Goal: Find specific page/section: Find specific page/section

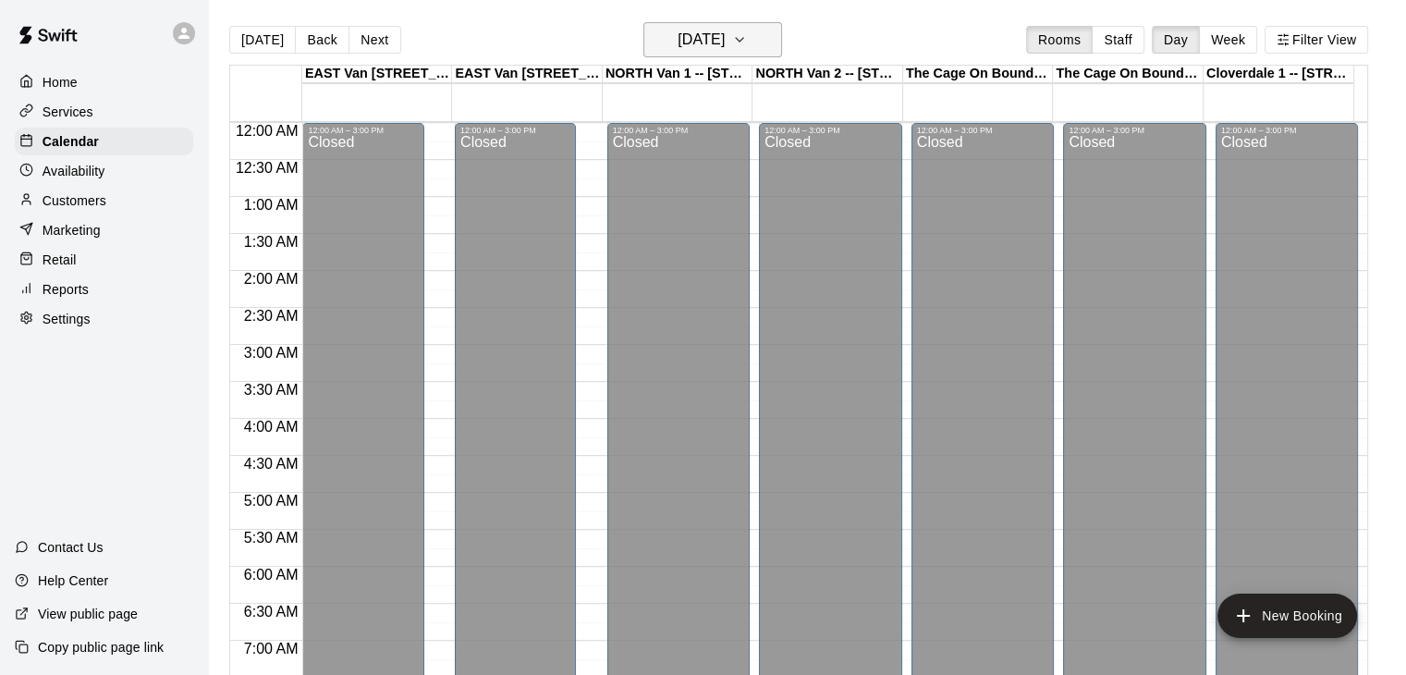
scroll to position [953, 0]
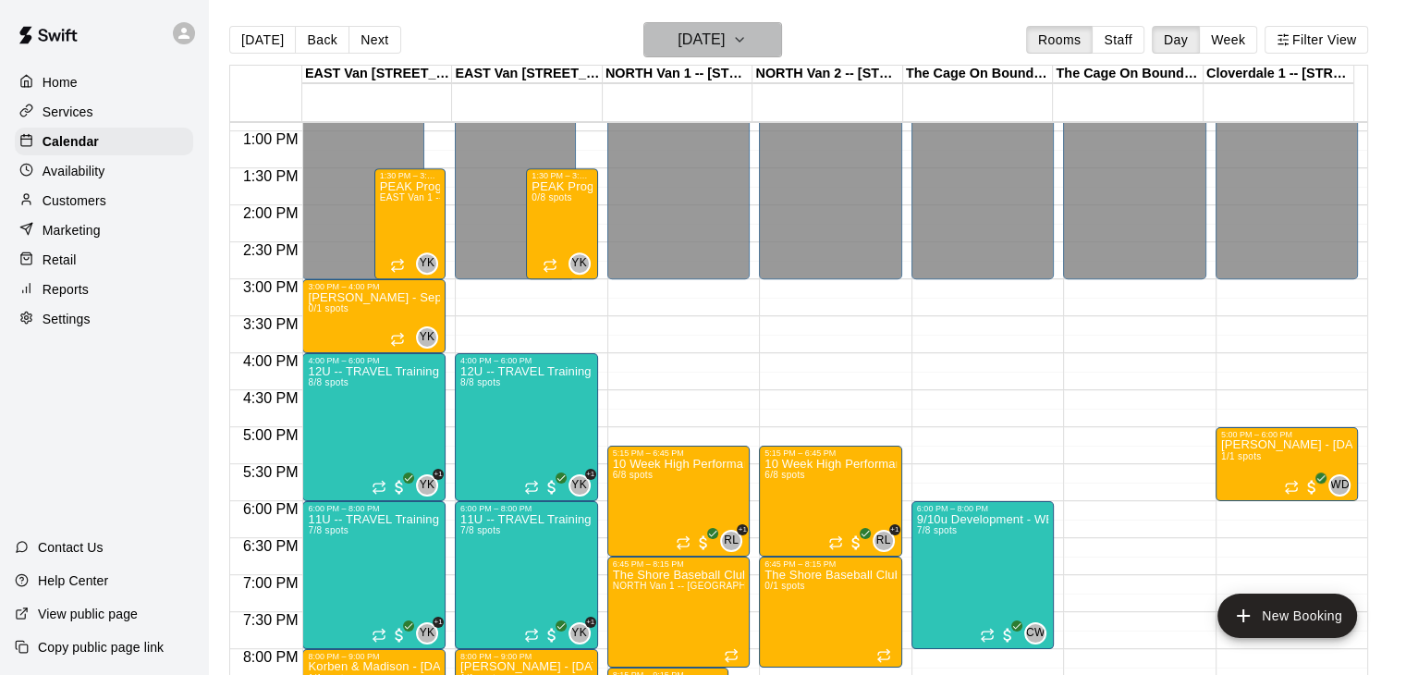
click at [747, 42] on icon "button" at bounding box center [739, 40] width 15 height 22
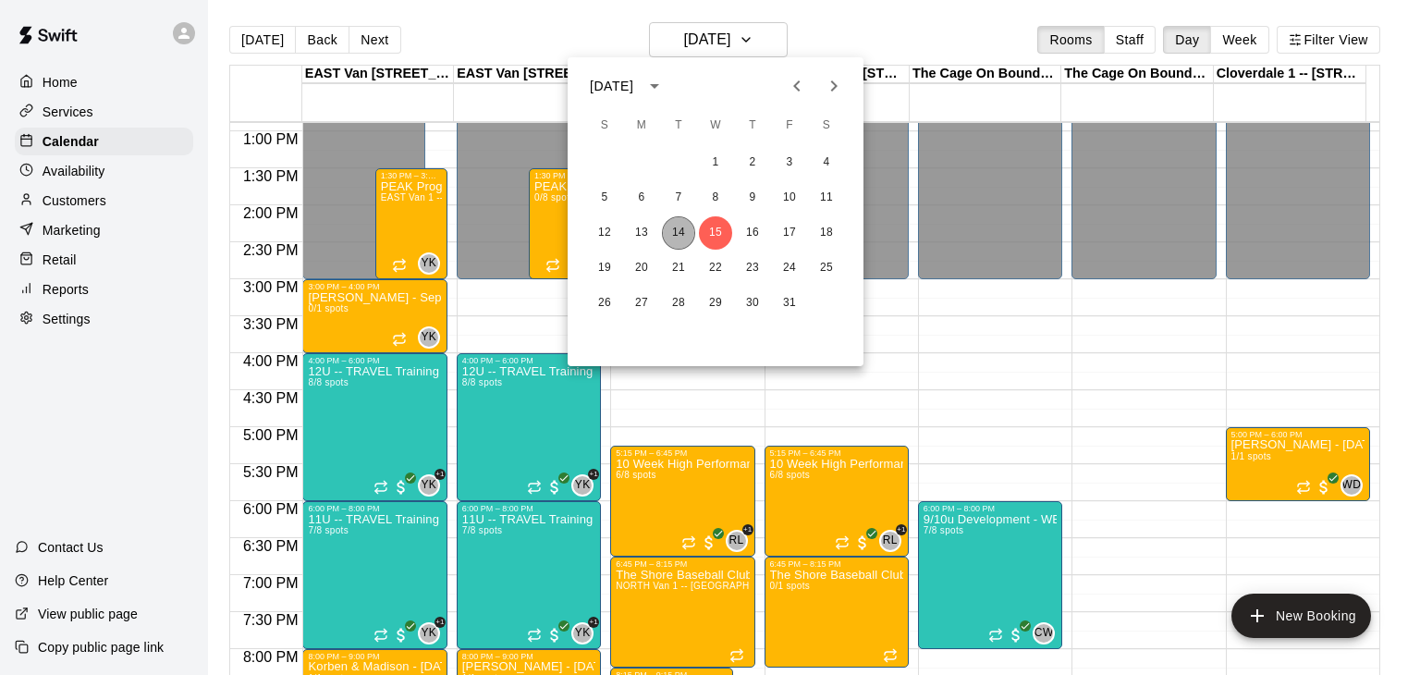
click at [680, 233] on button "14" at bounding box center [678, 232] width 33 height 33
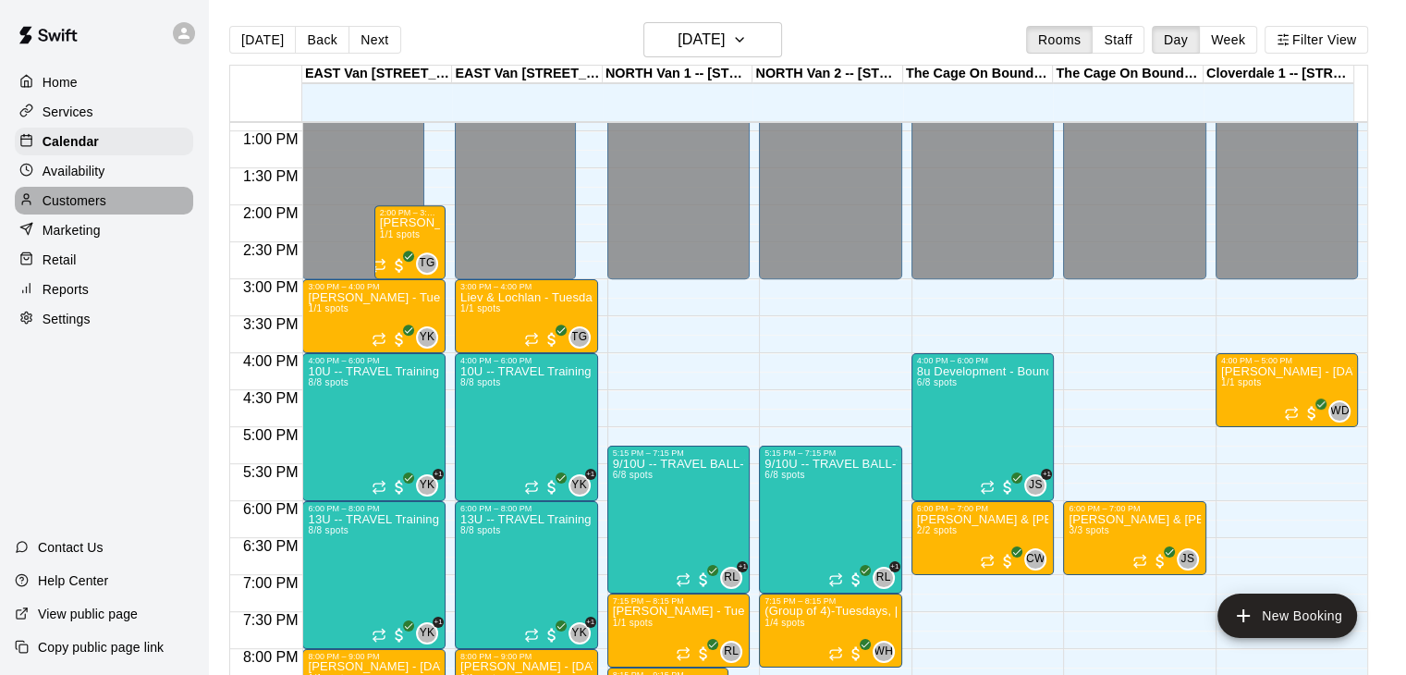
click at [99, 210] on p "Customers" at bounding box center [75, 200] width 64 height 18
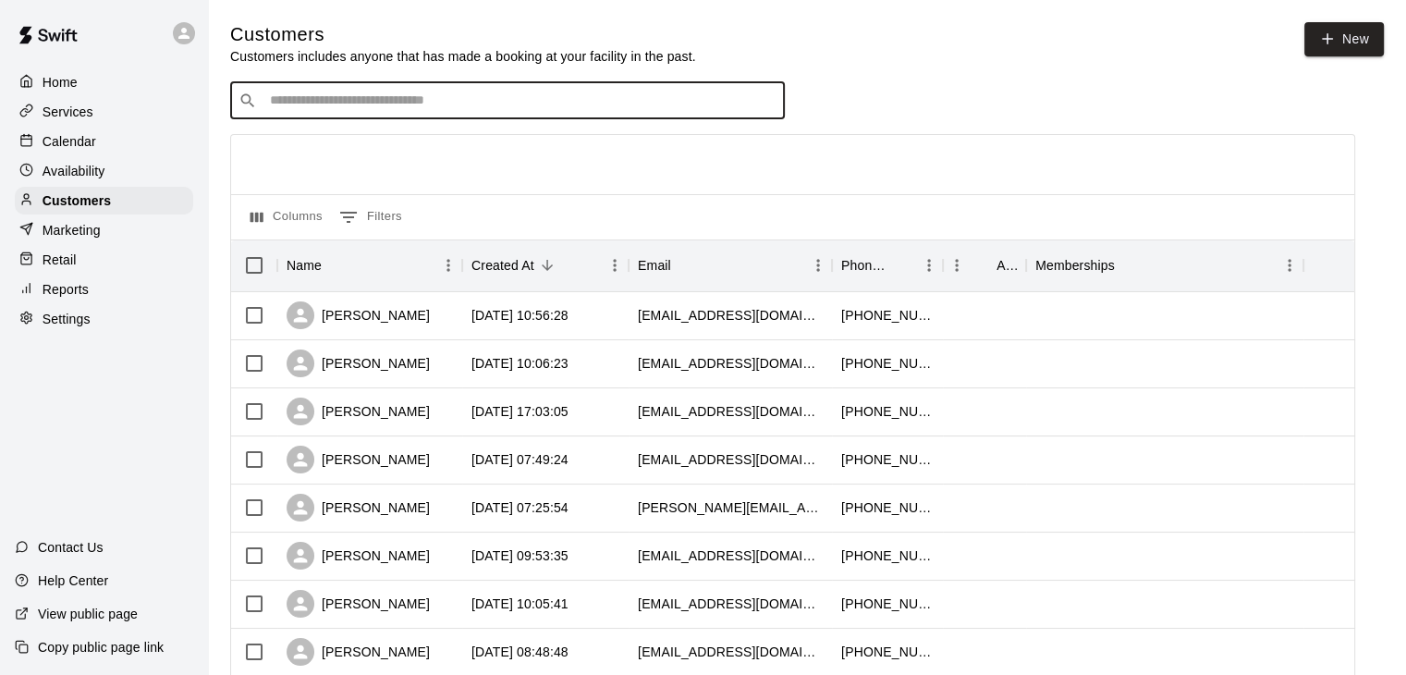
click at [430, 108] on input "Search customers by name or email" at bounding box center [520, 100] width 512 height 18
type input "*****"
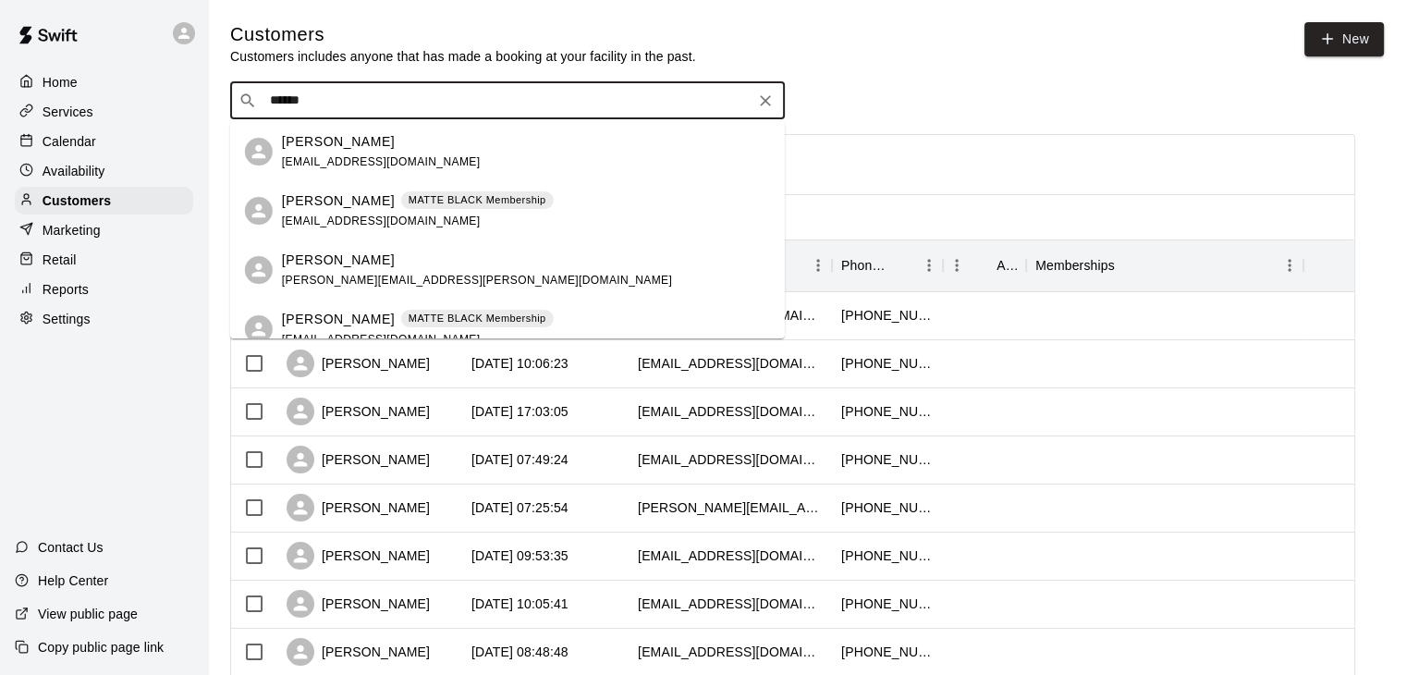
click at [396, 144] on div "[PERSON_NAME] [EMAIL_ADDRESS][DOMAIN_NAME]" at bounding box center [526, 152] width 488 height 40
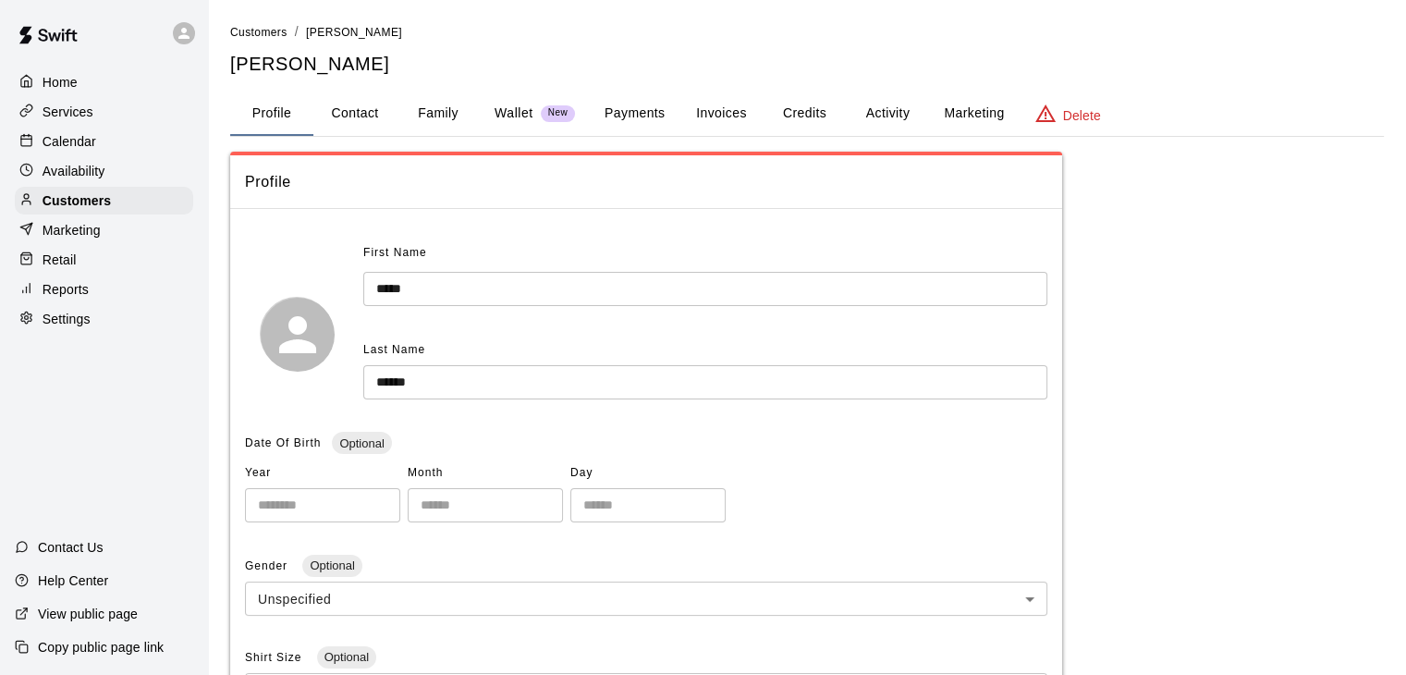
click at [425, 112] on button "Family" at bounding box center [437, 113] width 83 height 44
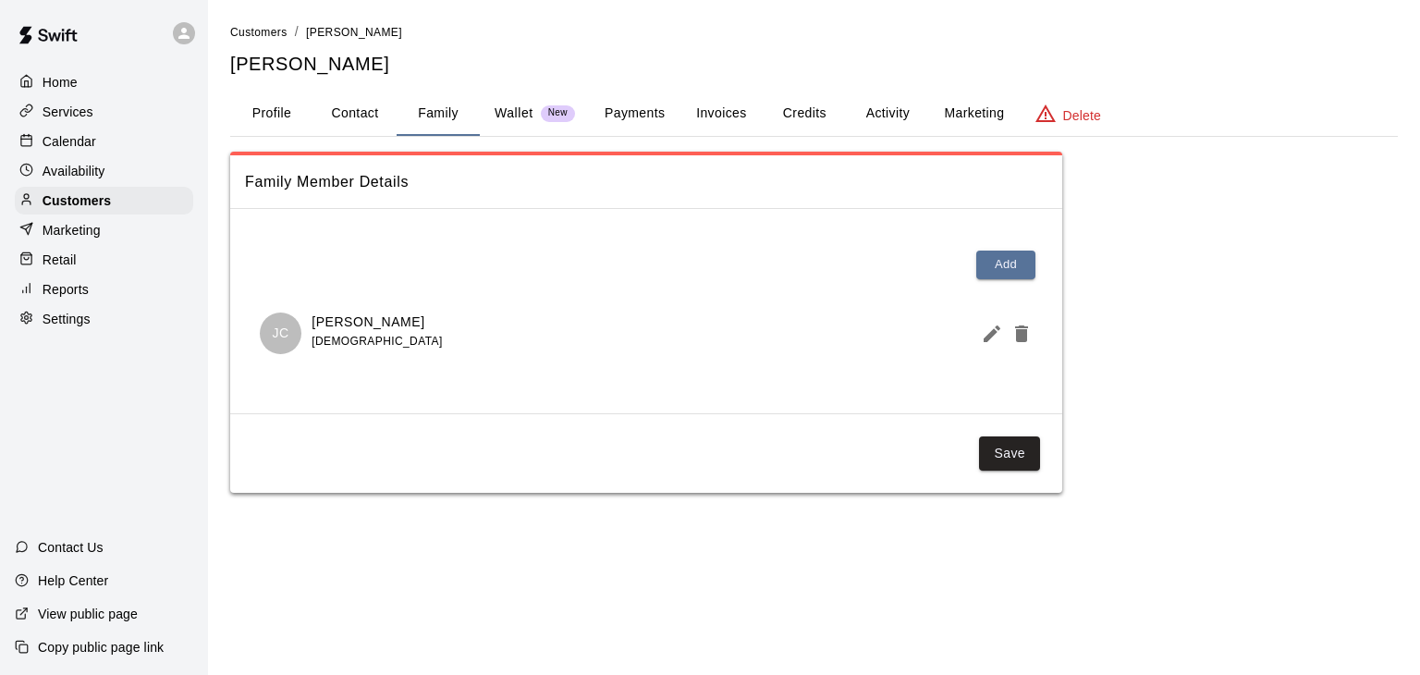
click at [103, 152] on div "Calendar" at bounding box center [104, 142] width 178 height 28
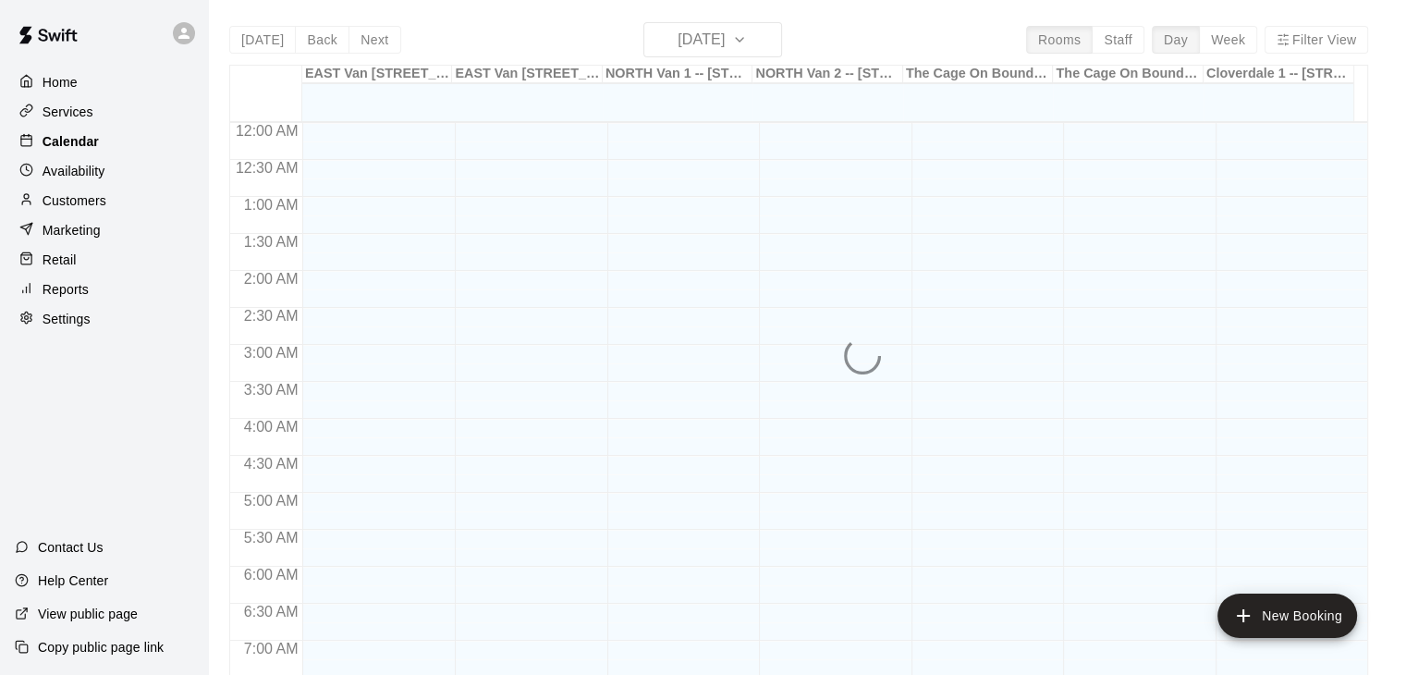
scroll to position [850, 0]
